Goal: Task Accomplishment & Management: Manage account settings

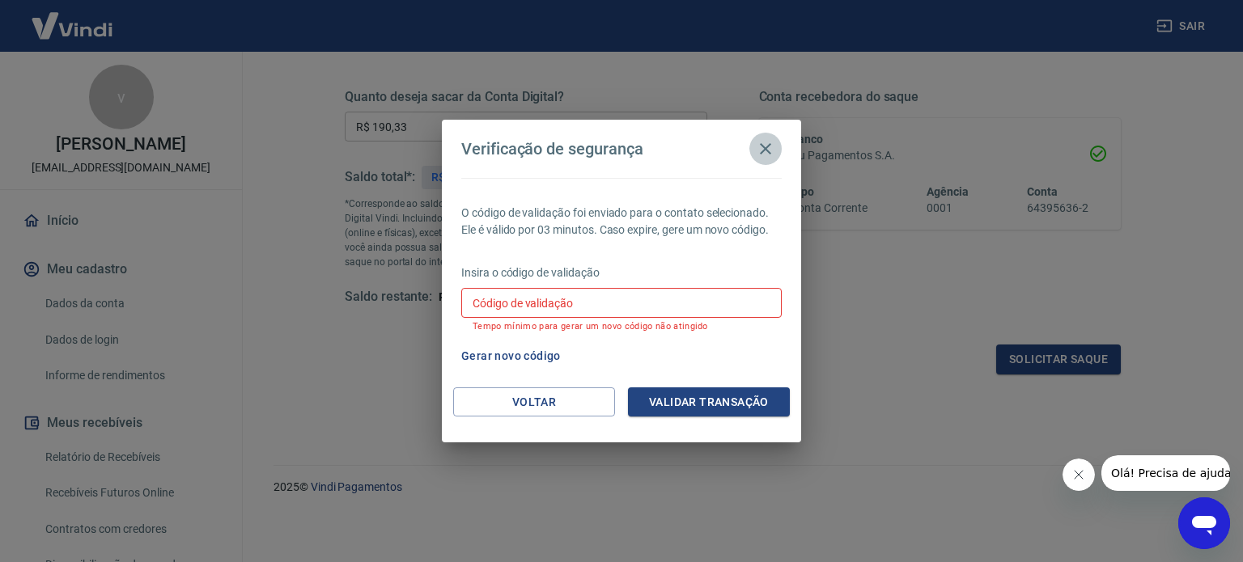
click at [768, 145] on icon "button" at bounding box center [765, 148] width 19 height 19
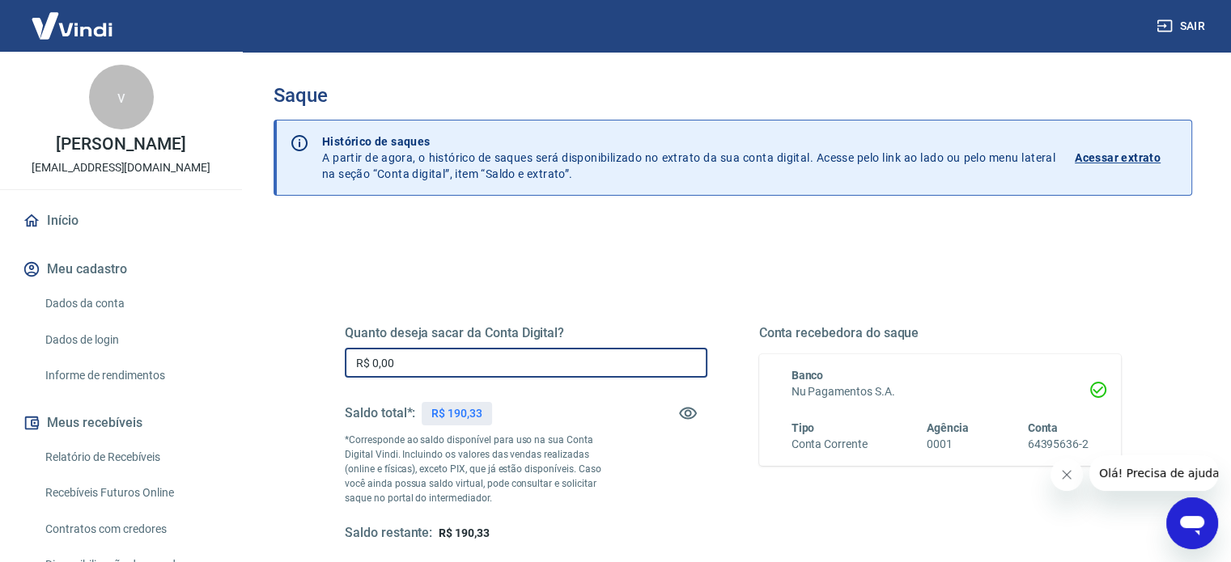
click at [552, 360] on input "R$ 0,00" at bounding box center [526, 363] width 362 height 30
type input "R$ 190,33"
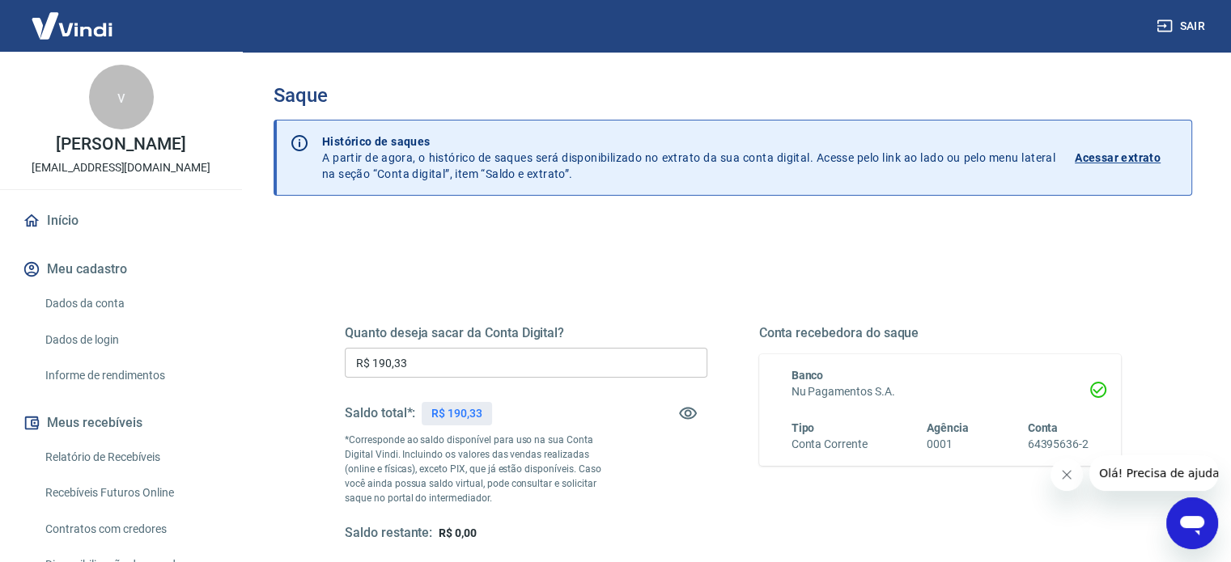
drag, startPoint x: 654, startPoint y: 436, endPoint x: 633, endPoint y: 319, distance: 119.2
click at [633, 319] on div "Quanto deseja sacar da Conta Digital? R$ 190,33 ​ Saldo total*: R$ 190,33 *Corr…" at bounding box center [733, 448] width 776 height 324
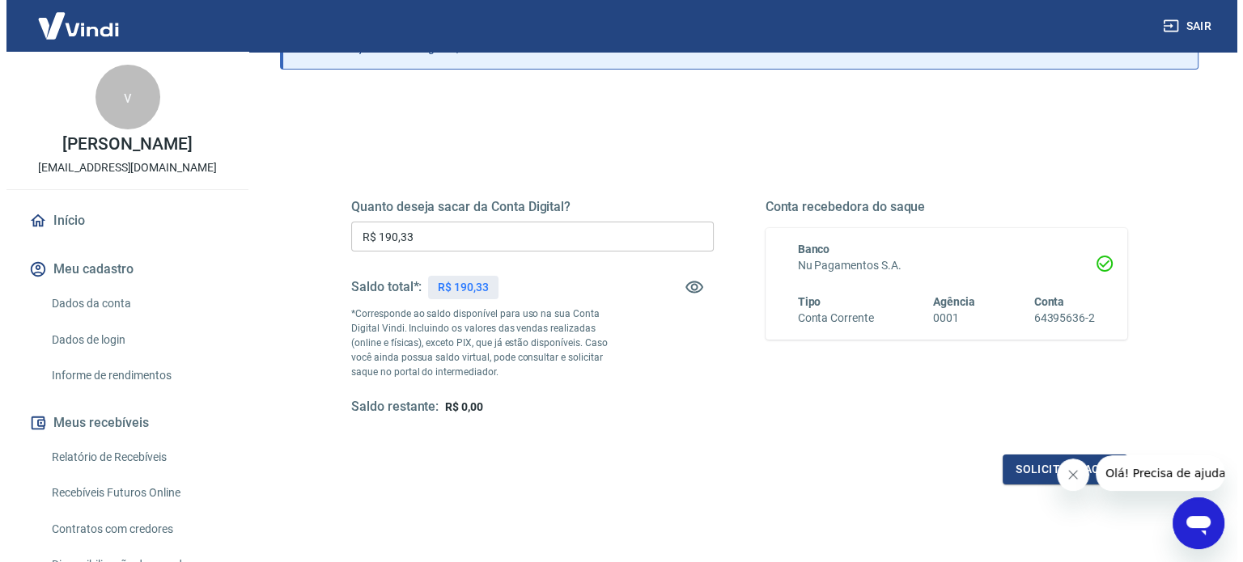
scroll to position [136, 0]
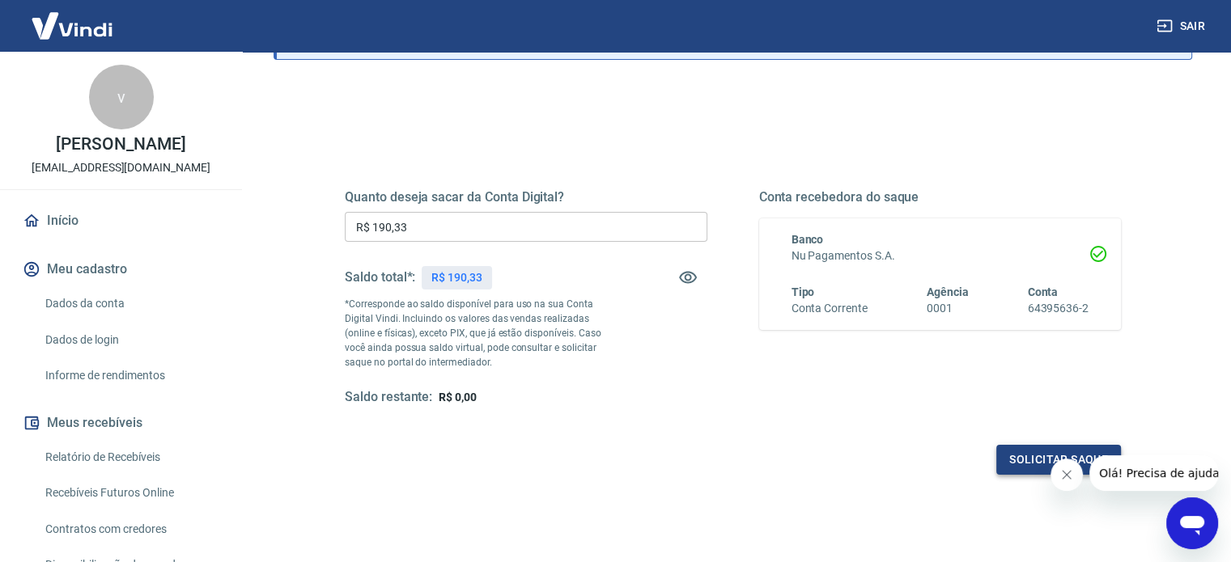
click at [1027, 447] on button "Solicitar saque" at bounding box center [1058, 460] width 125 height 30
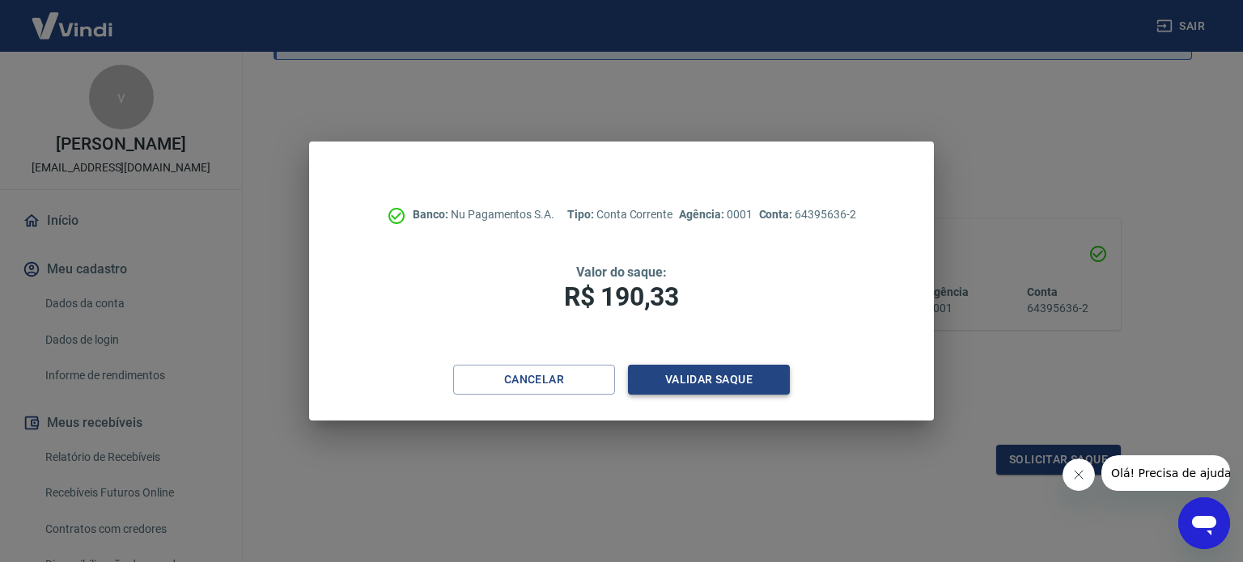
click at [765, 376] on button "Validar saque" at bounding box center [709, 380] width 162 height 30
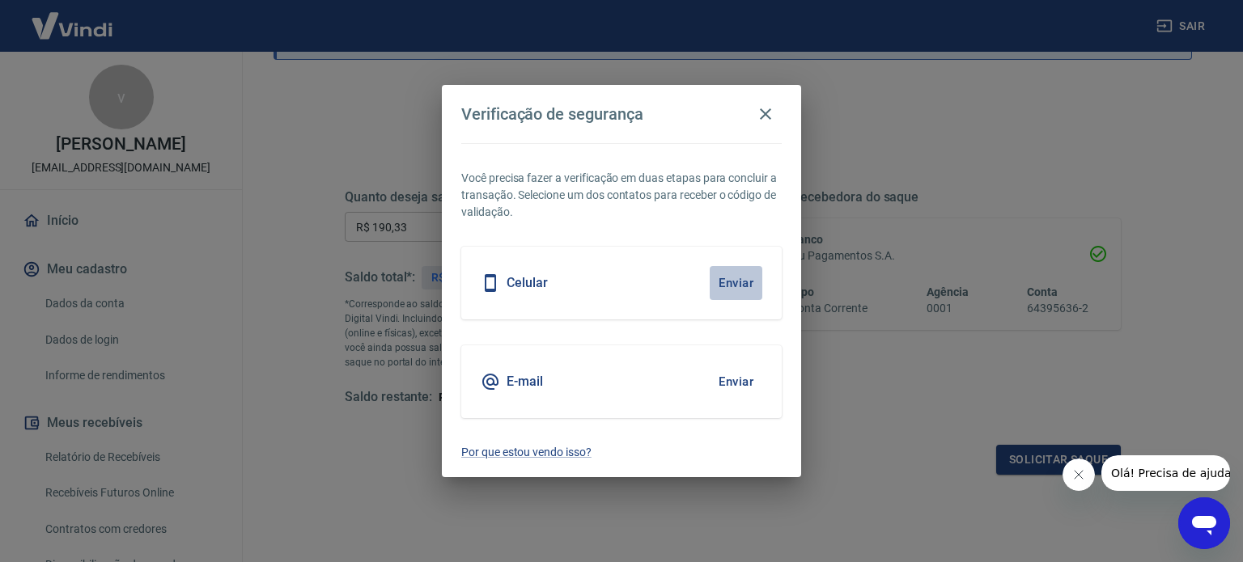
click at [728, 289] on button "Enviar" at bounding box center [736, 283] width 53 height 34
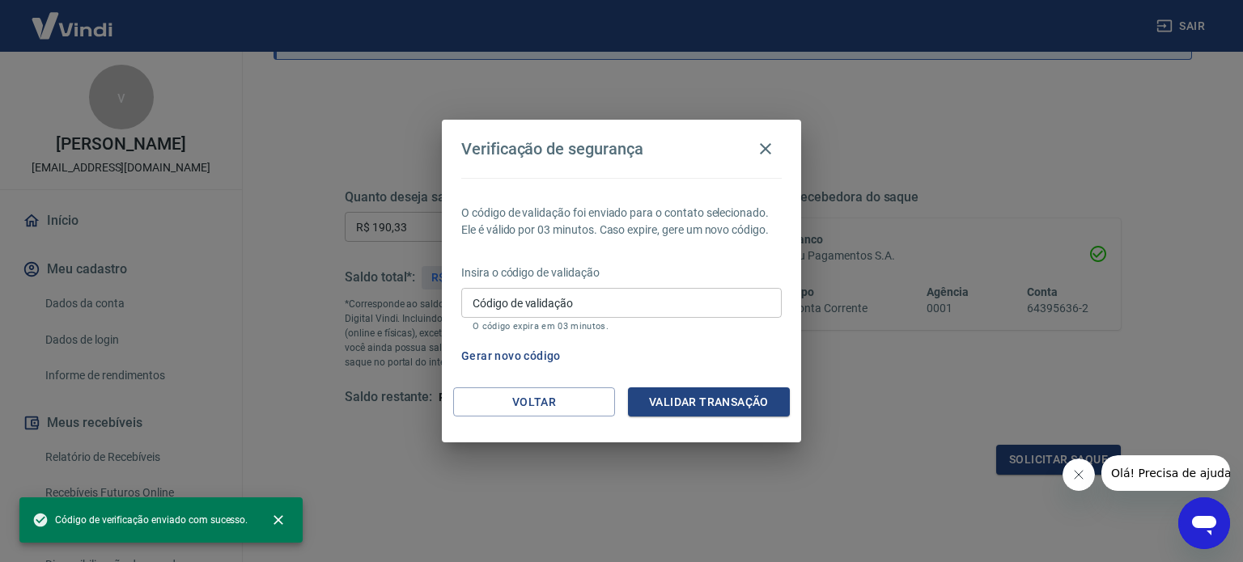
click at [672, 302] on input "Código de validação" at bounding box center [621, 303] width 320 height 30
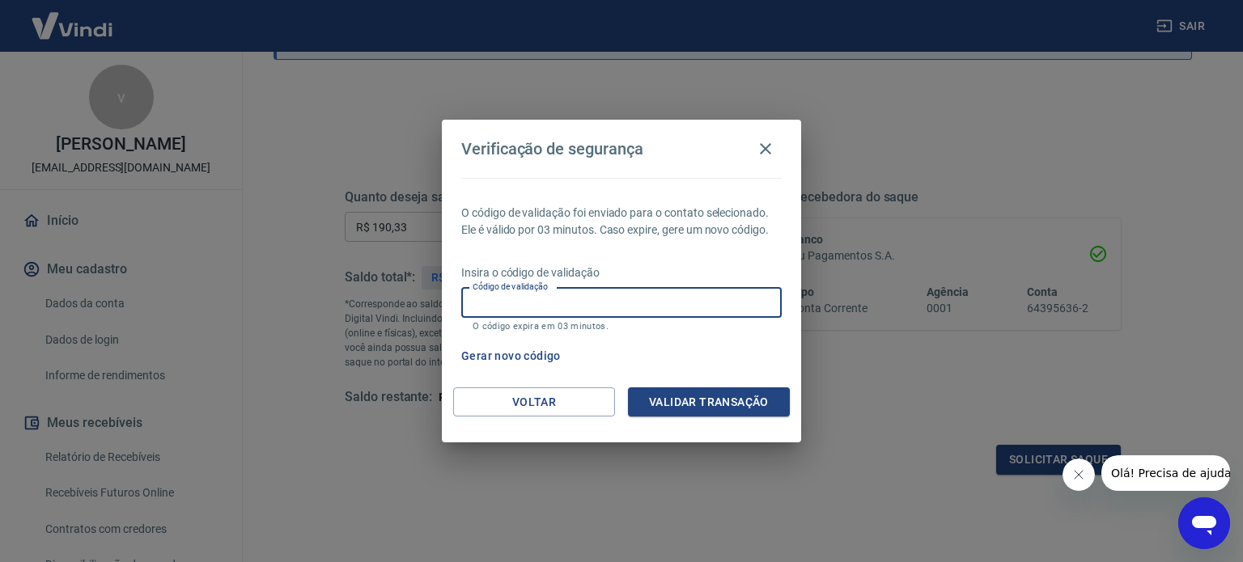
click at [672, 302] on input "Código de validação" at bounding box center [621, 303] width 320 height 30
type input "283788"
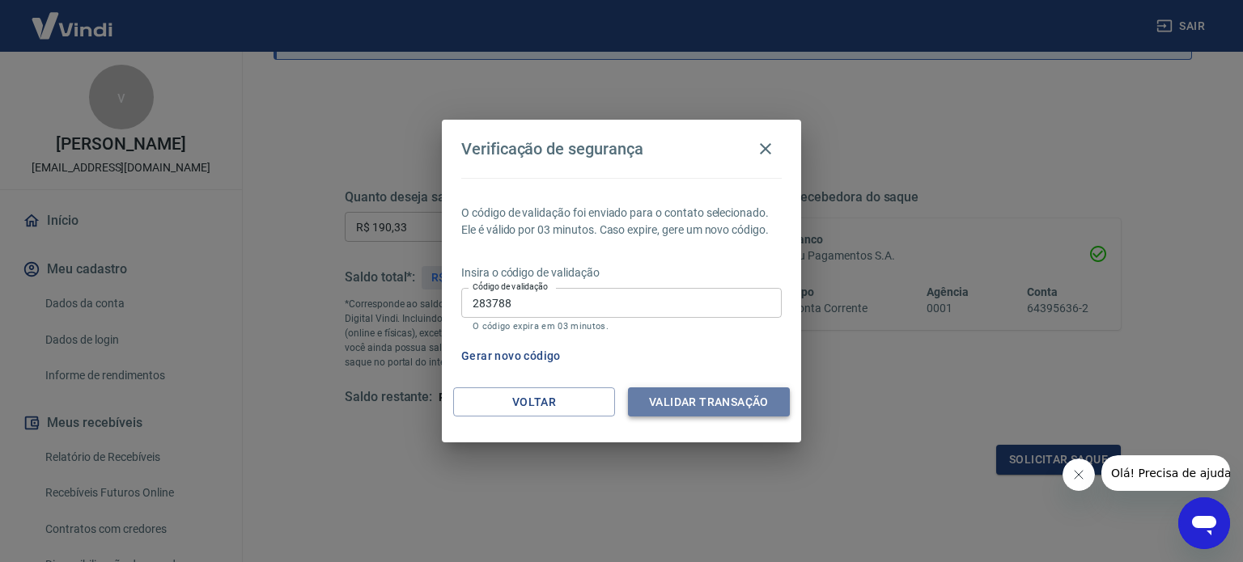
click at [709, 403] on button "Validar transação" at bounding box center [709, 403] width 162 height 30
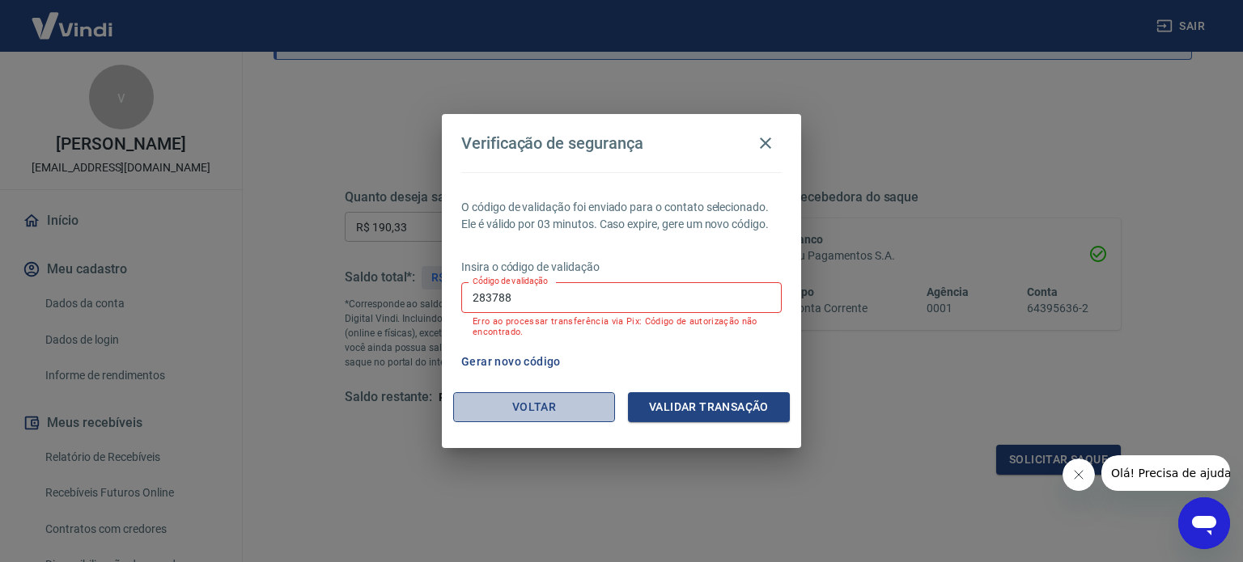
click at [572, 405] on button "Voltar" at bounding box center [534, 407] width 162 height 30
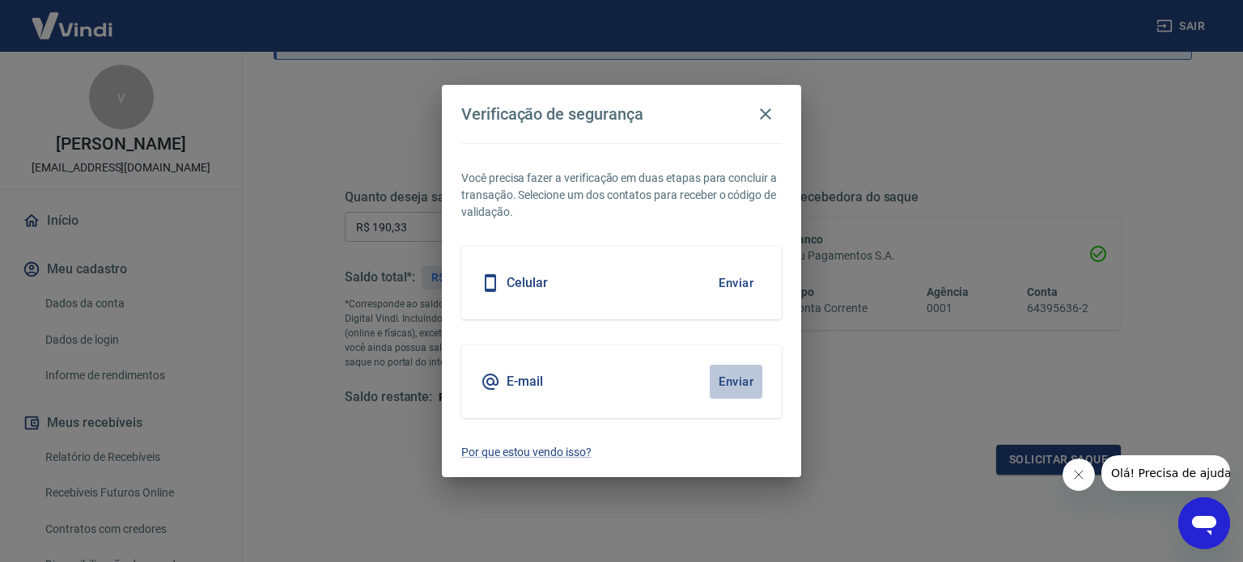
click at [719, 381] on button "Enviar" at bounding box center [736, 382] width 53 height 34
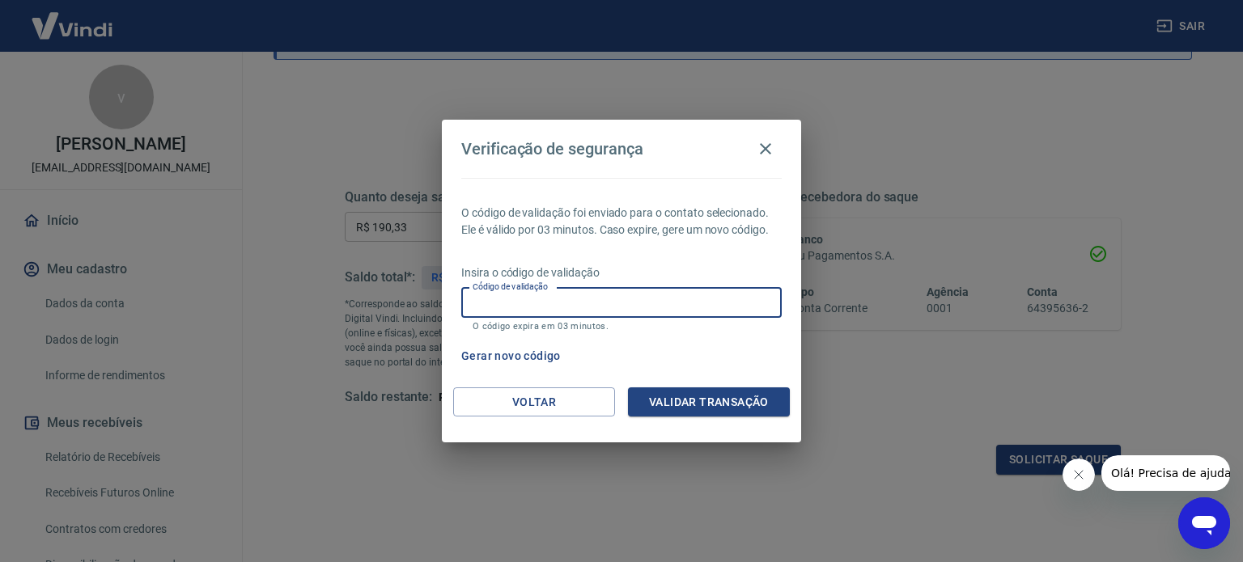
click at [628, 309] on input "Código de validação" at bounding box center [621, 303] width 320 height 30
type input "253734"
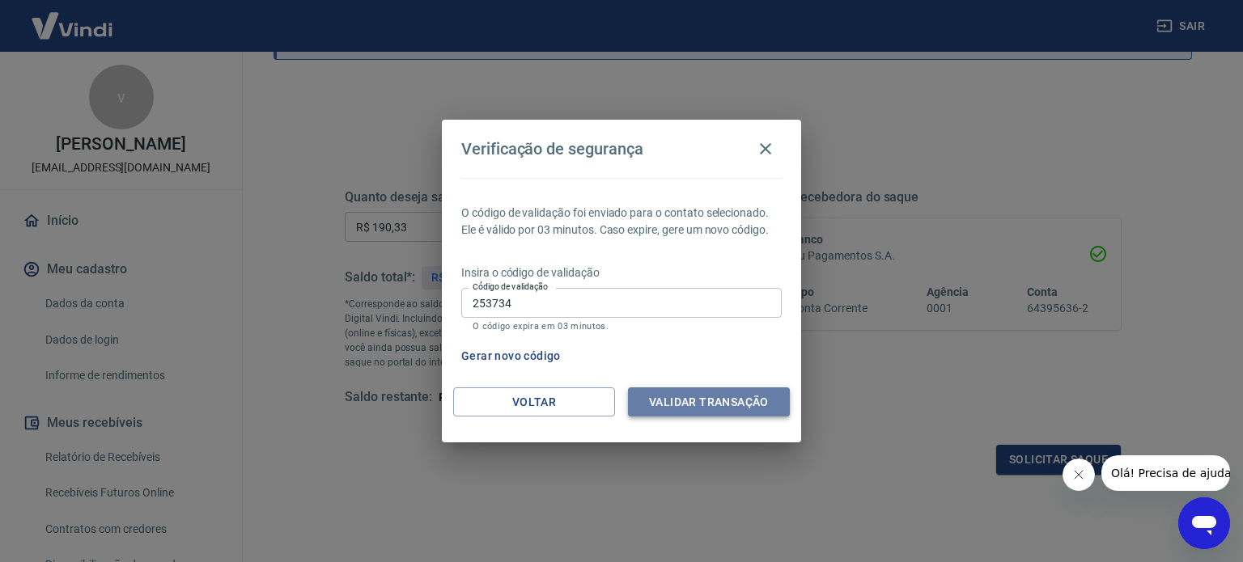
click at [691, 401] on button "Validar transação" at bounding box center [709, 403] width 162 height 30
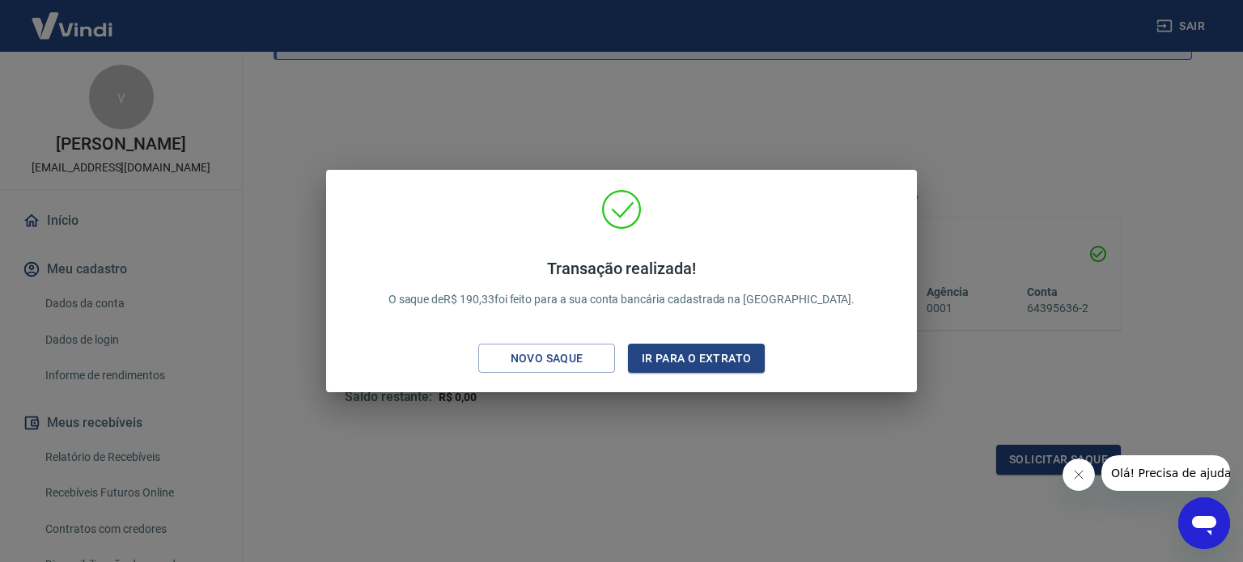
click at [1078, 475] on icon "Fechar mensagem da empresa" at bounding box center [1078, 475] width 8 height 8
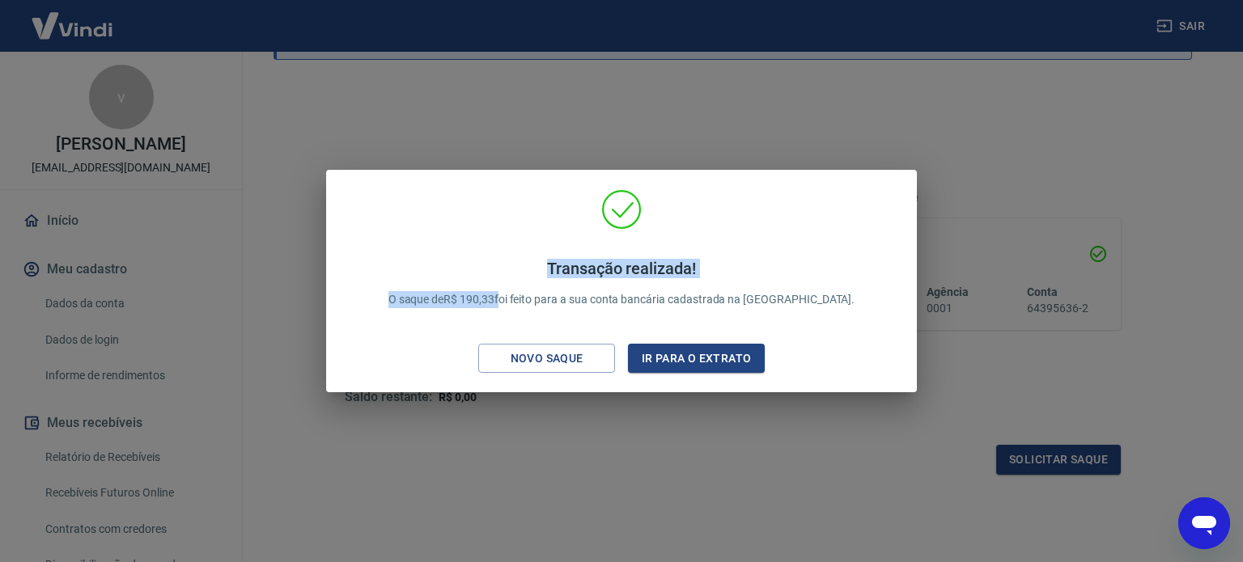
drag, startPoint x: 317, startPoint y: 138, endPoint x: 543, endPoint y: 316, distance: 287.5
click at [543, 316] on div "Transação realizada! O saque de R$ 190,33 foi feito para a sua conta bancária c…" at bounding box center [621, 281] width 1243 height 562
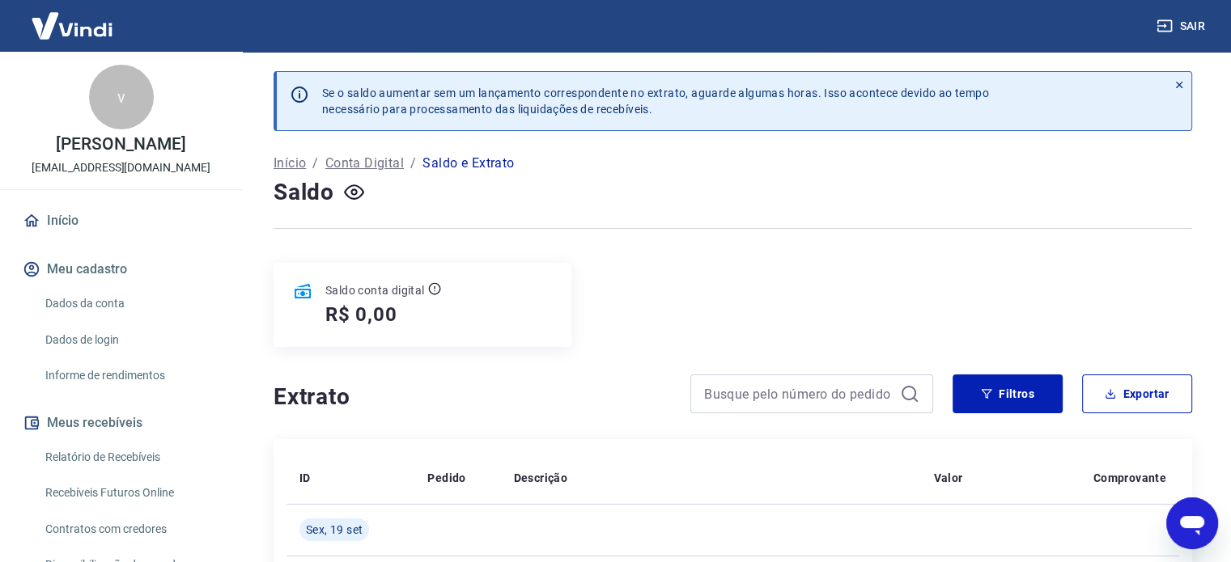
click at [600, 25] on div "Sair" at bounding box center [615, 26] width 1231 height 52
